Goal: Transaction & Acquisition: Purchase product/service

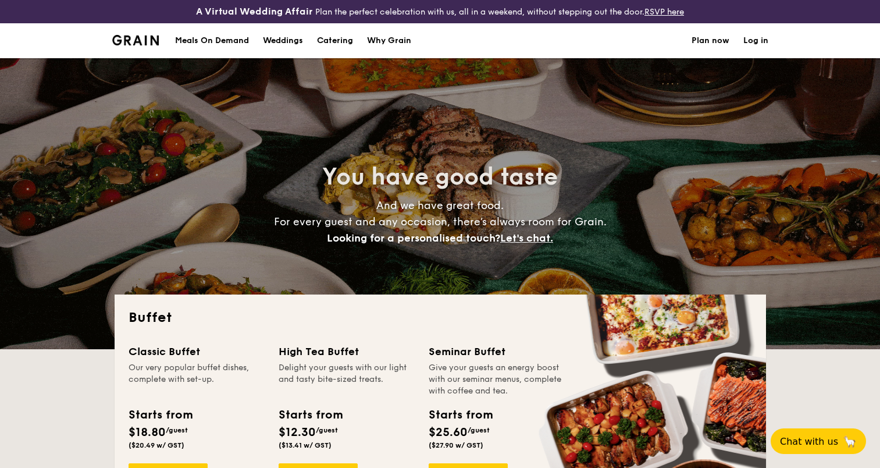
select select
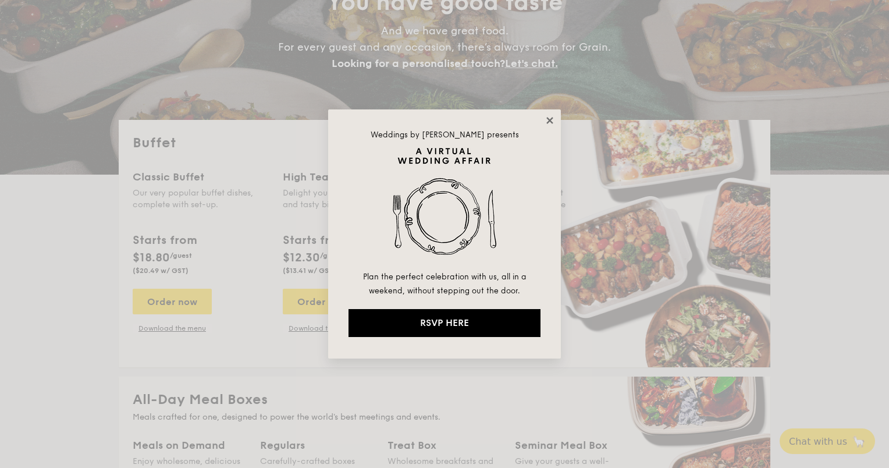
click at [549, 119] on icon at bounding box center [549, 120] width 6 height 6
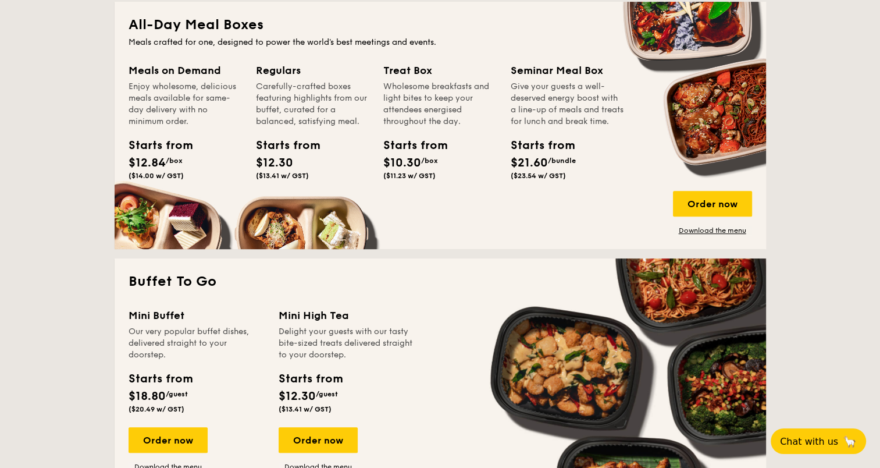
scroll to position [698, 0]
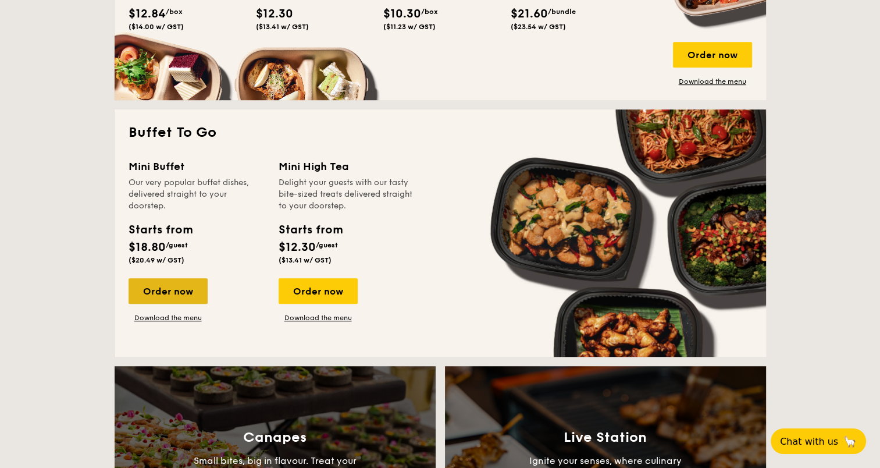
click at [174, 291] on div "Order now" at bounding box center [168, 291] width 79 height 26
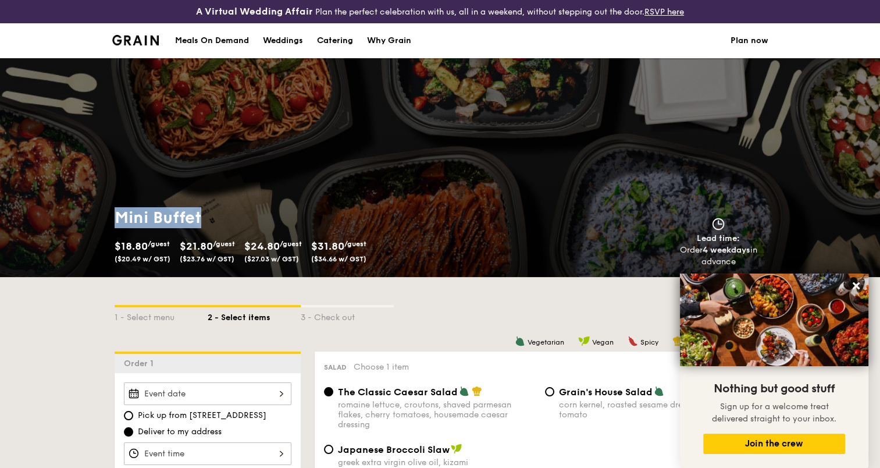
drag, startPoint x: 114, startPoint y: 217, endPoint x: 208, endPoint y: 217, distance: 94.2
click at [208, 217] on h1 "Mini Buffet" at bounding box center [275, 217] width 321 height 21
copy h1 "Mini Buffet"
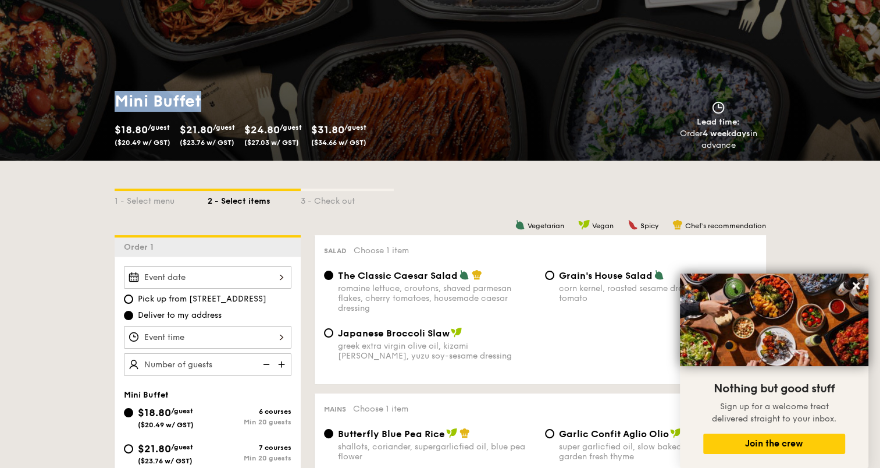
scroll to position [349, 0]
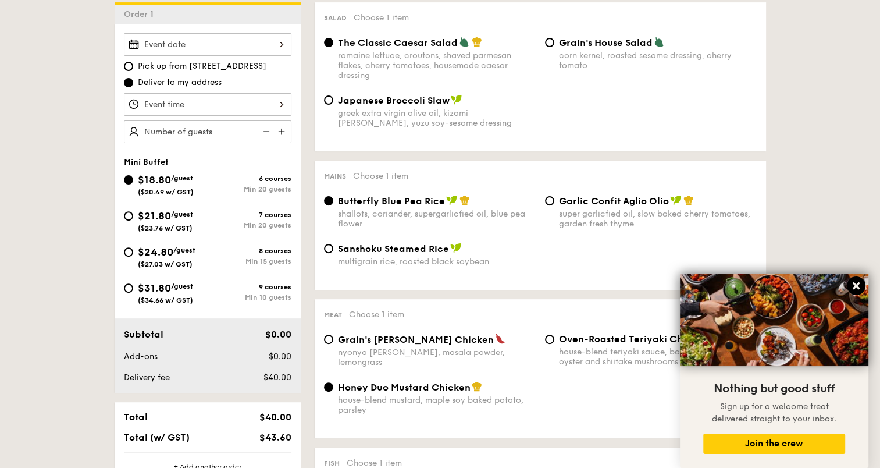
click at [854, 284] on icon at bounding box center [856, 285] width 7 height 7
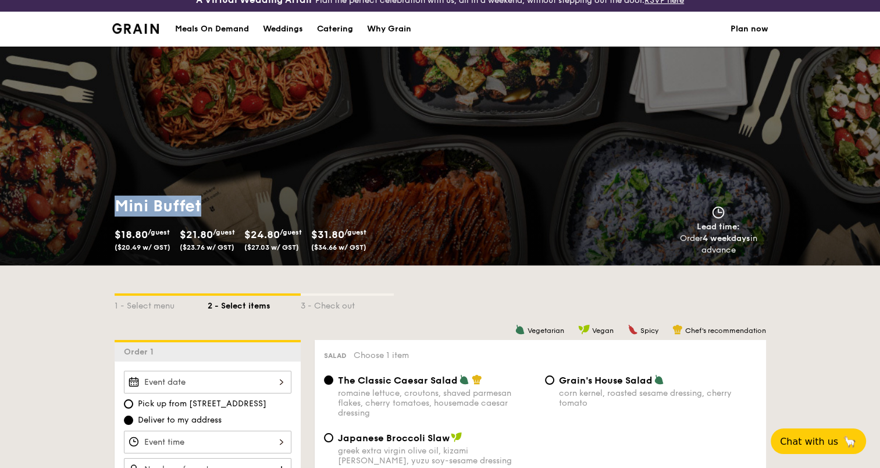
scroll to position [0, 0]
